Goal: Information Seeking & Learning: Learn about a topic

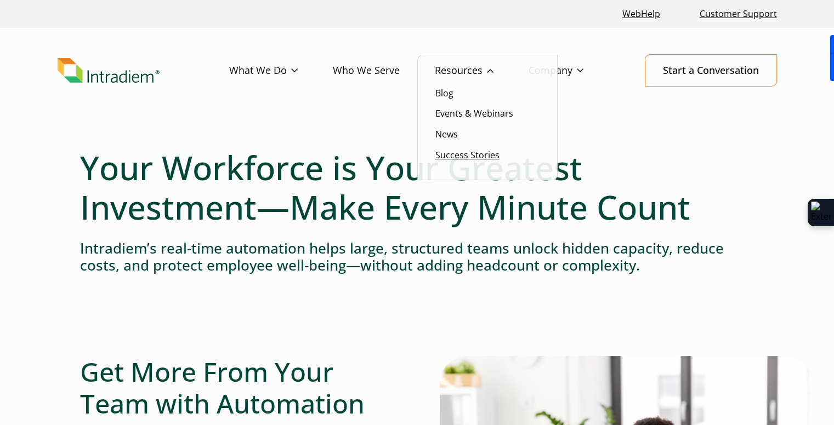
click at [462, 159] on link "Success Stories" at bounding box center [467, 155] width 64 height 12
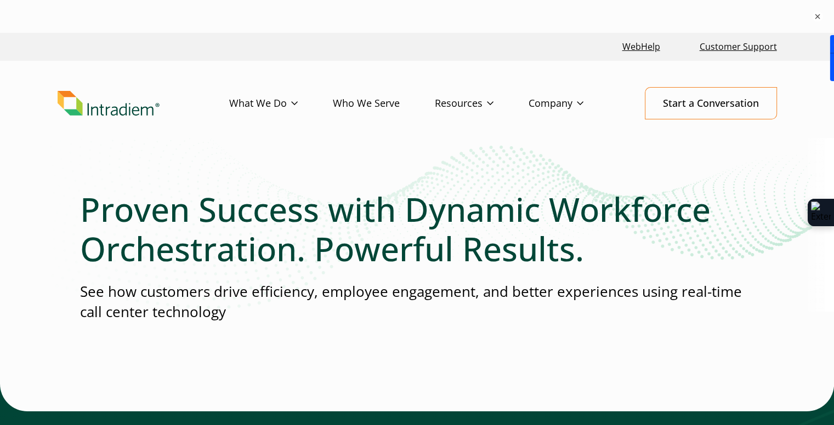
click at [614, 374] on div at bounding box center [417, 358] width 674 height 53
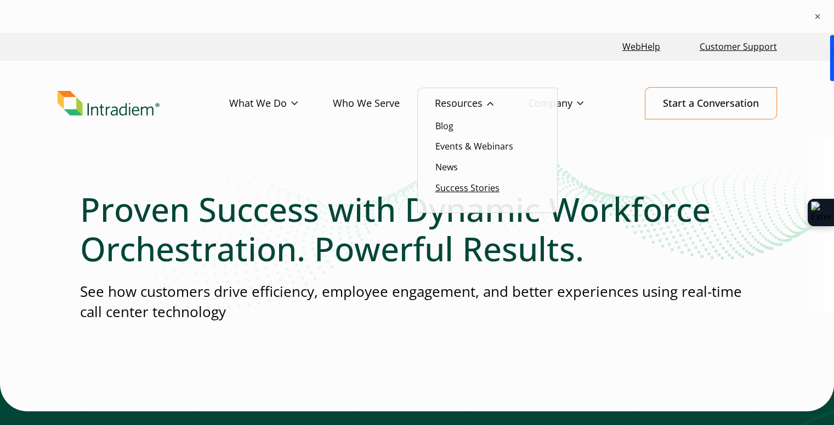
click at [459, 189] on link "Success Stories" at bounding box center [467, 188] width 64 height 12
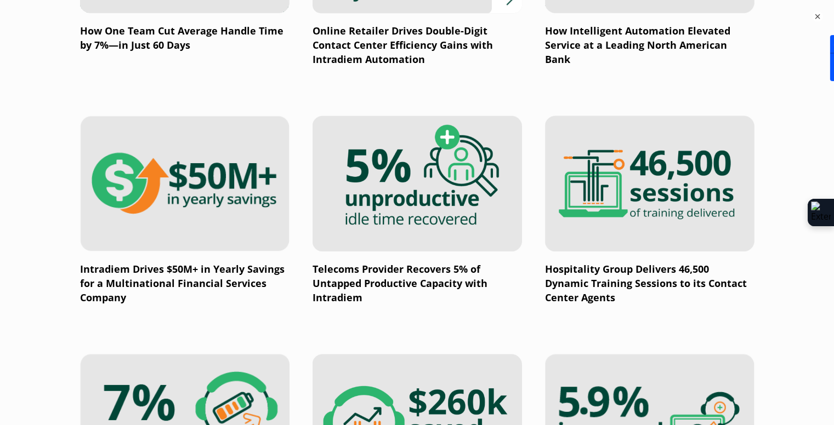
scroll to position [1101, 3]
